Goal: Task Accomplishment & Management: Use online tool/utility

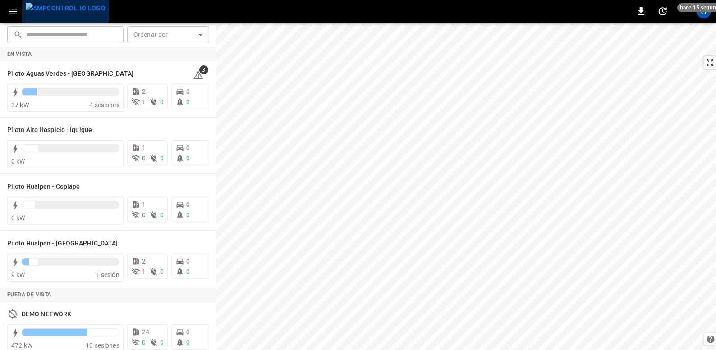
click at [87, 14] on img "menu" at bounding box center [66, 8] width 80 height 11
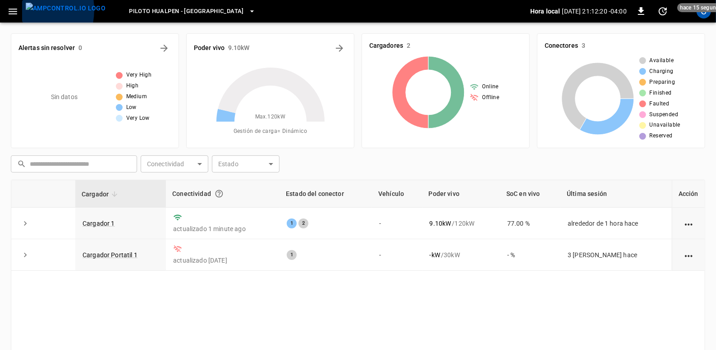
click at [23, 10] on button "menu" at bounding box center [65, 11] width 87 height 23
click at [16, 5] on button "button" at bounding box center [13, 11] width 18 height 17
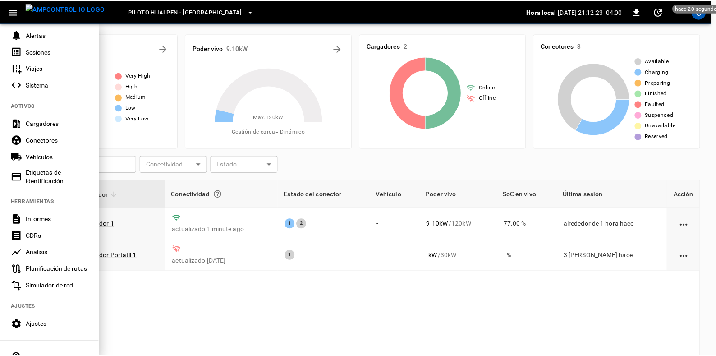
scroll to position [114, 0]
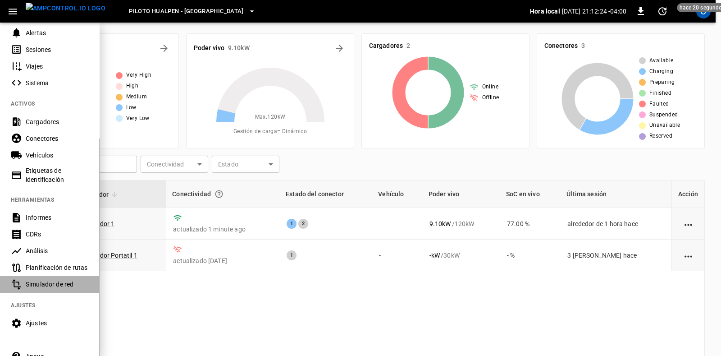
click at [78, 287] on div "Simulador de red" at bounding box center [57, 284] width 63 height 9
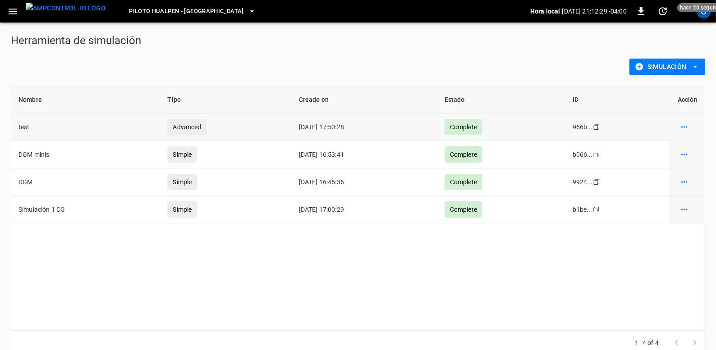
click at [186, 128] on div "Advanced" at bounding box center [186, 127] width 39 height 16
click at [684, 125] on icon "simulation options" at bounding box center [684, 127] width 9 height 9
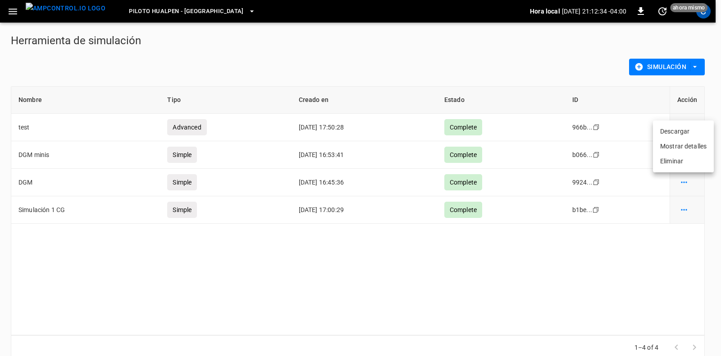
click at [669, 147] on li "Mostrar detalles" at bounding box center [683, 146] width 61 height 15
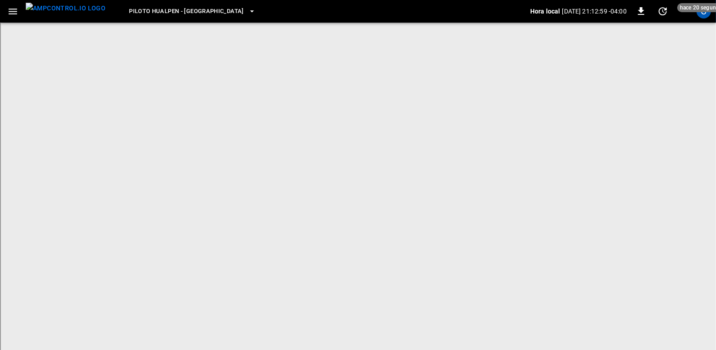
scroll to position [1517, 0]
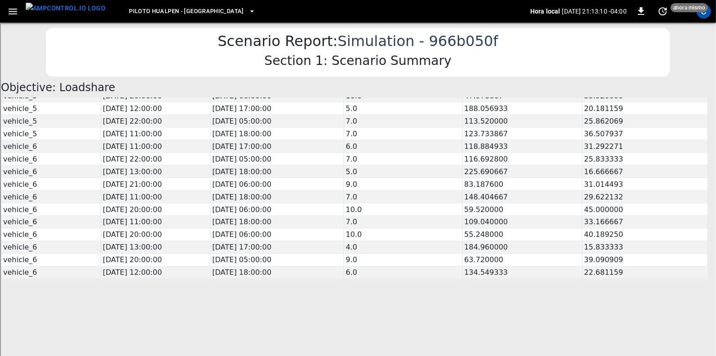
click at [16, 19] on button "button" at bounding box center [13, 11] width 18 height 17
